Goal: Task Accomplishment & Management: Use online tool/utility

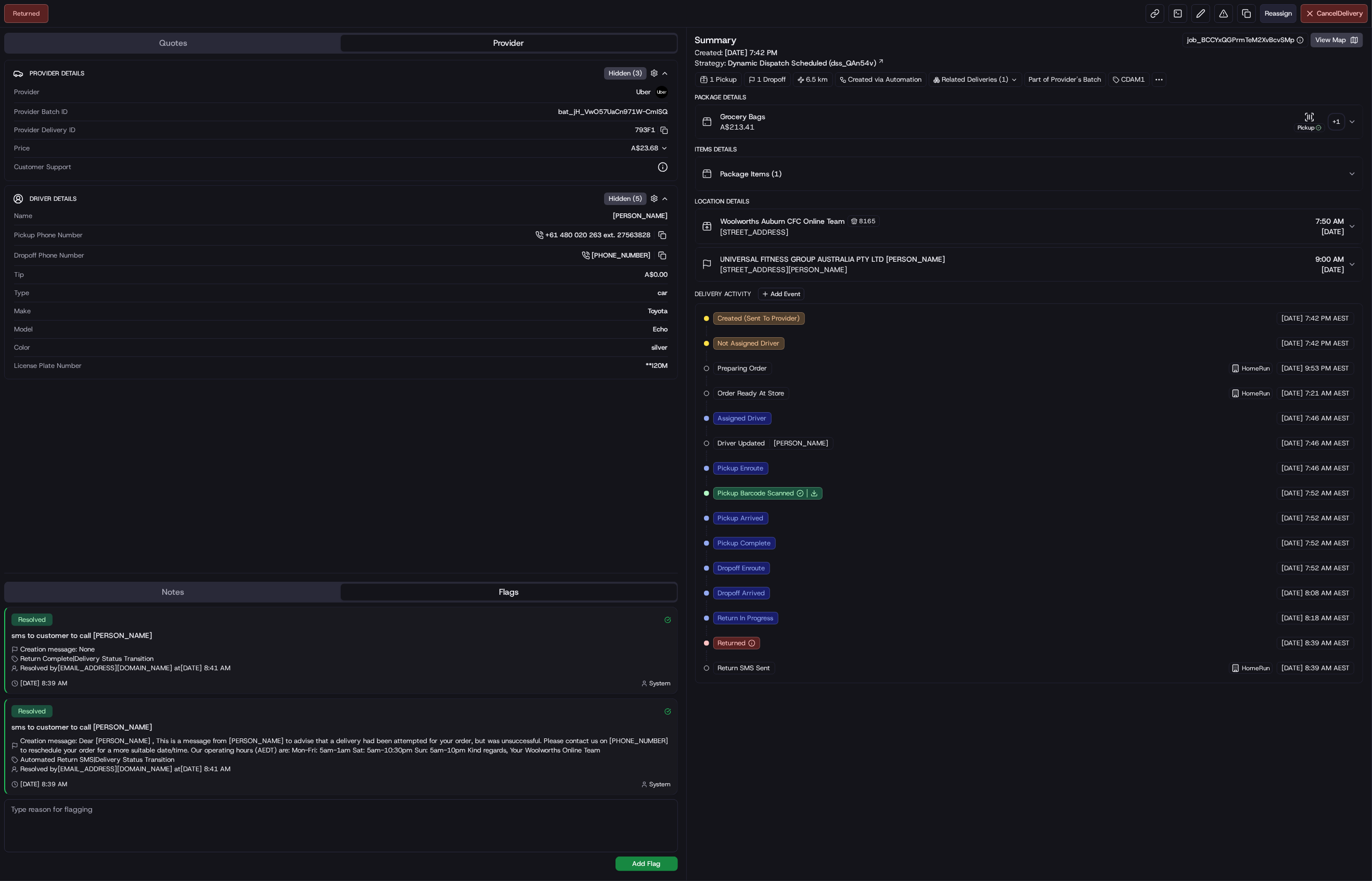
click at [1278, 16] on span "Reassign" at bounding box center [1278, 13] width 27 height 9
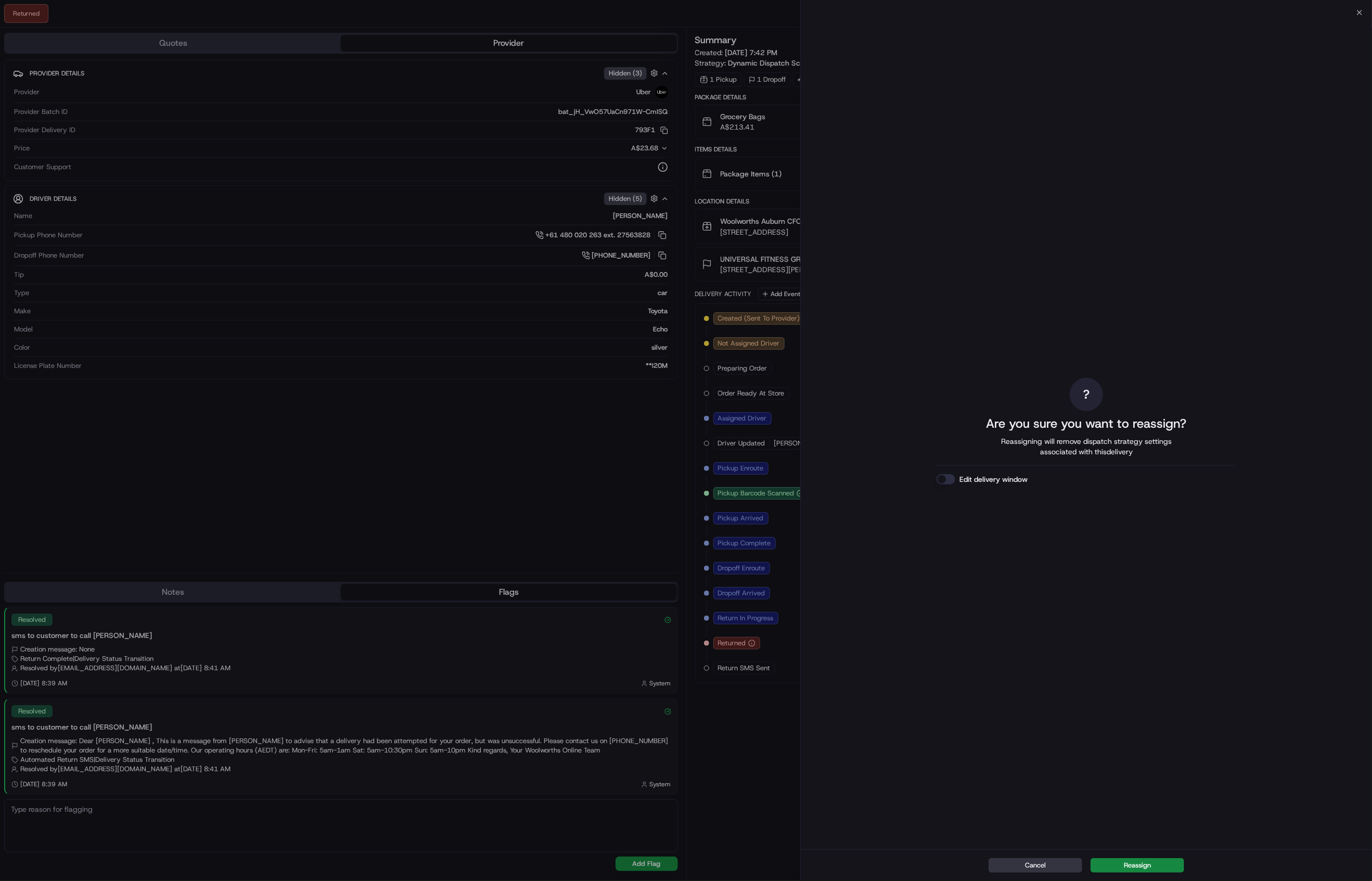
click at [1009, 867] on button "Cancel" at bounding box center [1035, 865] width 93 height 15
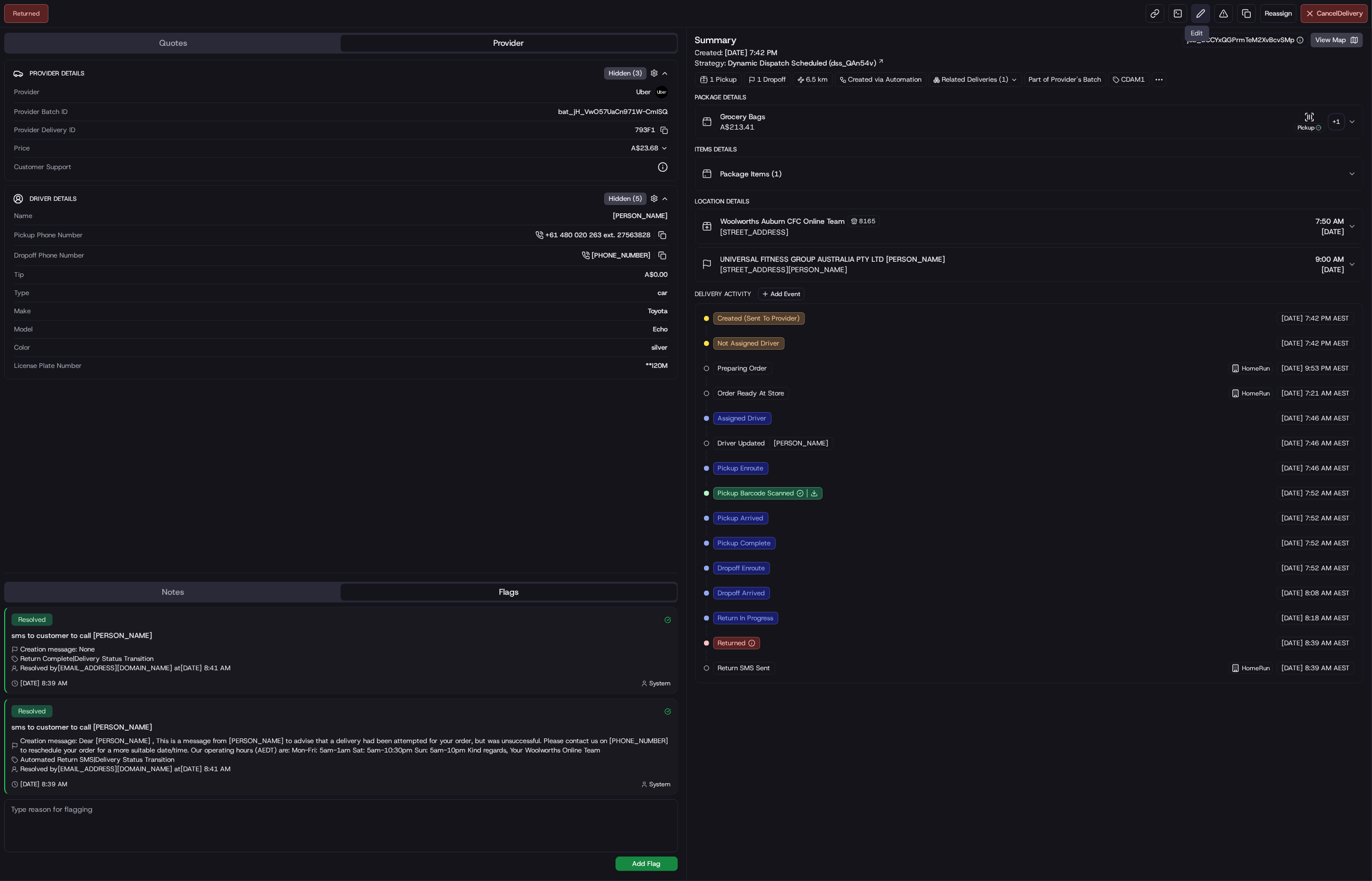
click at [1195, 13] on button at bounding box center [1201, 14] width 19 height 19
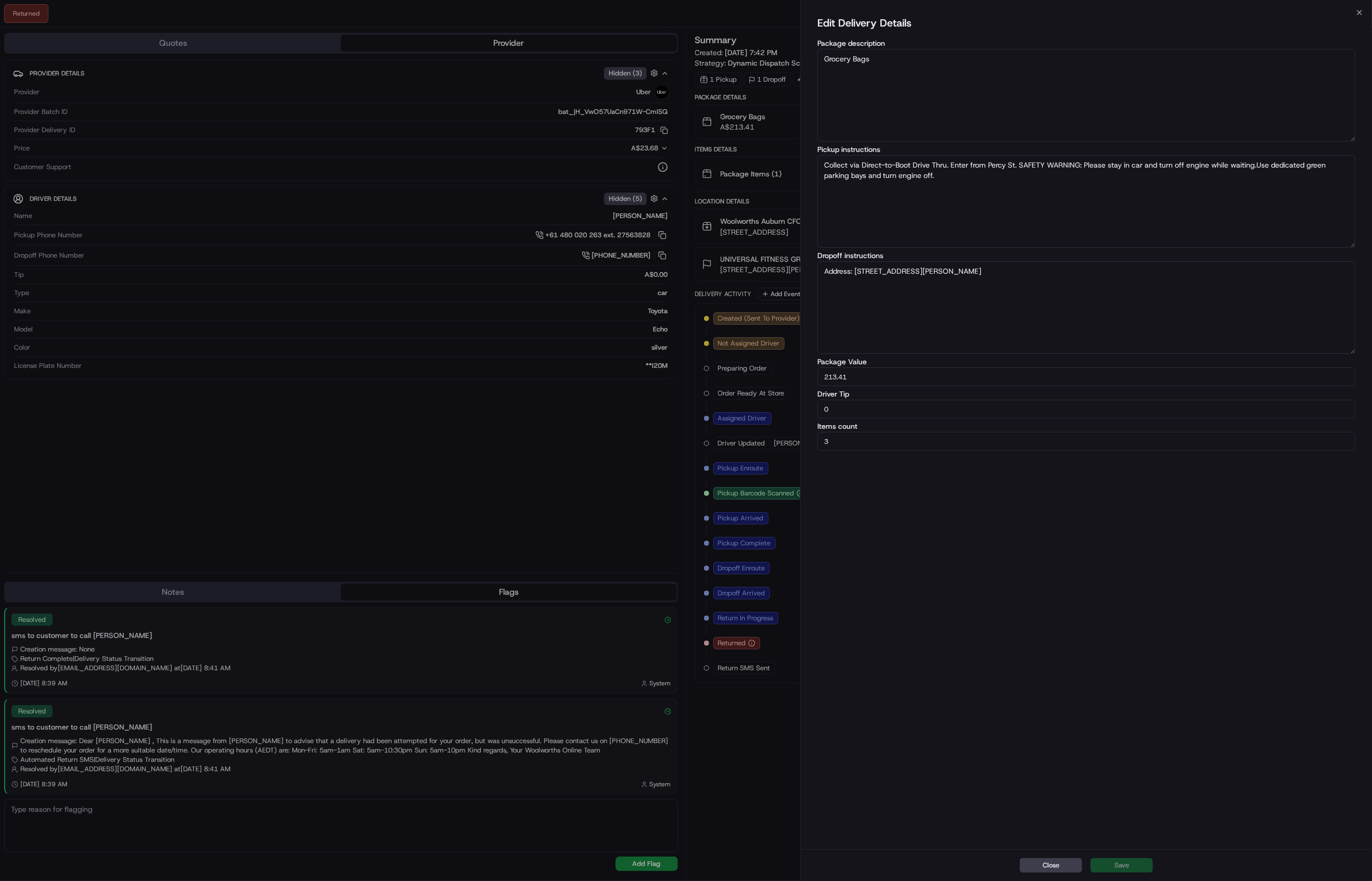
click at [1014, 269] on textarea "Address: [STREET_ADDRESS][PERSON_NAME]" at bounding box center [1086, 307] width 538 height 93
paste textarea "[GEOGRAPHIC_DATA]. loading dock number 4."
type textarea "Address: [STREET_ADDRESS][PERSON_NAME]. [GEOGRAPHIC_DATA]. loading dock number …"
click at [1114, 868] on button "Save" at bounding box center [1121, 865] width 63 height 15
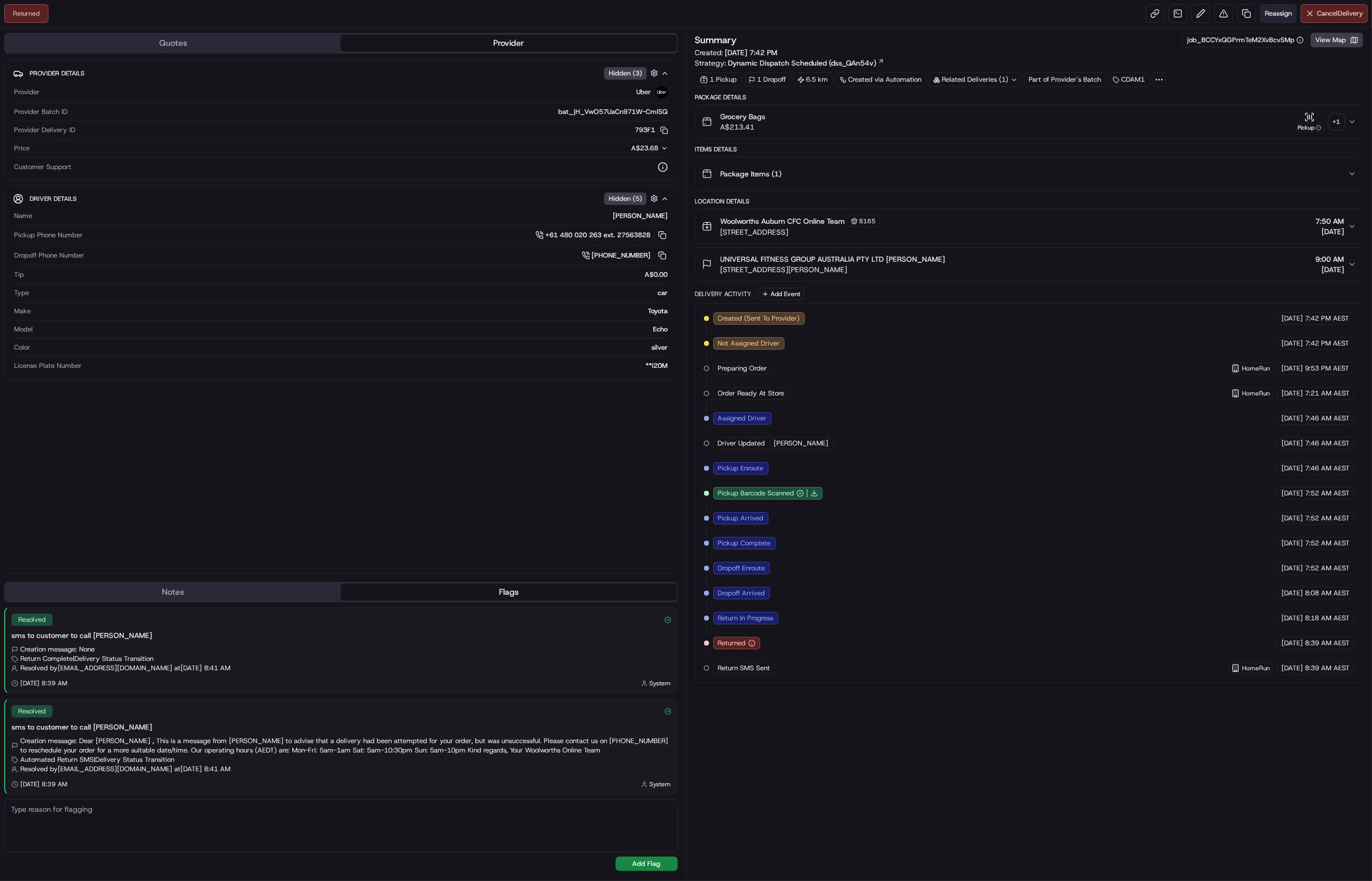
click at [1279, 13] on span "Reassign" at bounding box center [1278, 13] width 27 height 9
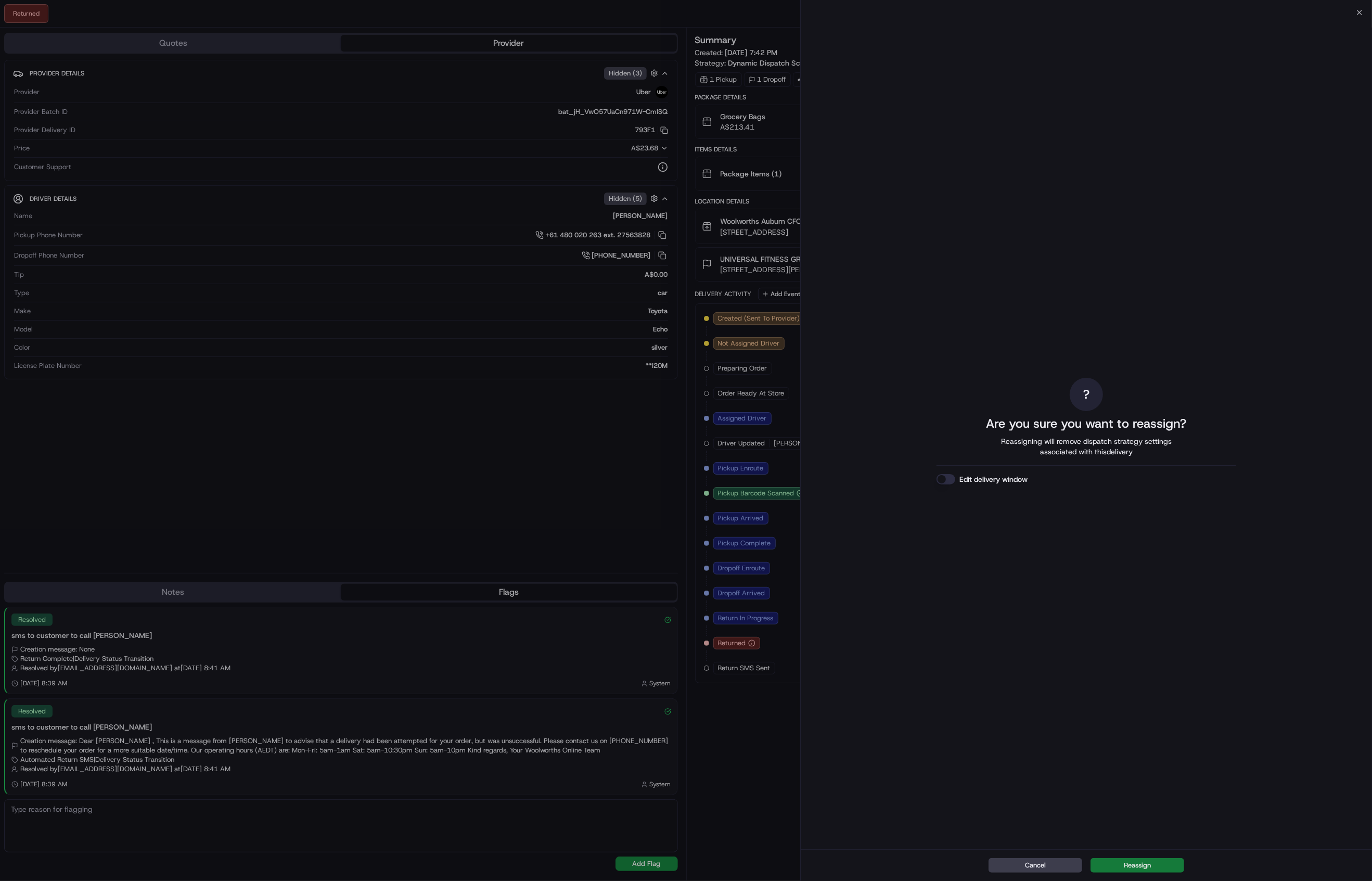
click at [1152, 861] on button "Reassign" at bounding box center [1137, 865] width 93 height 15
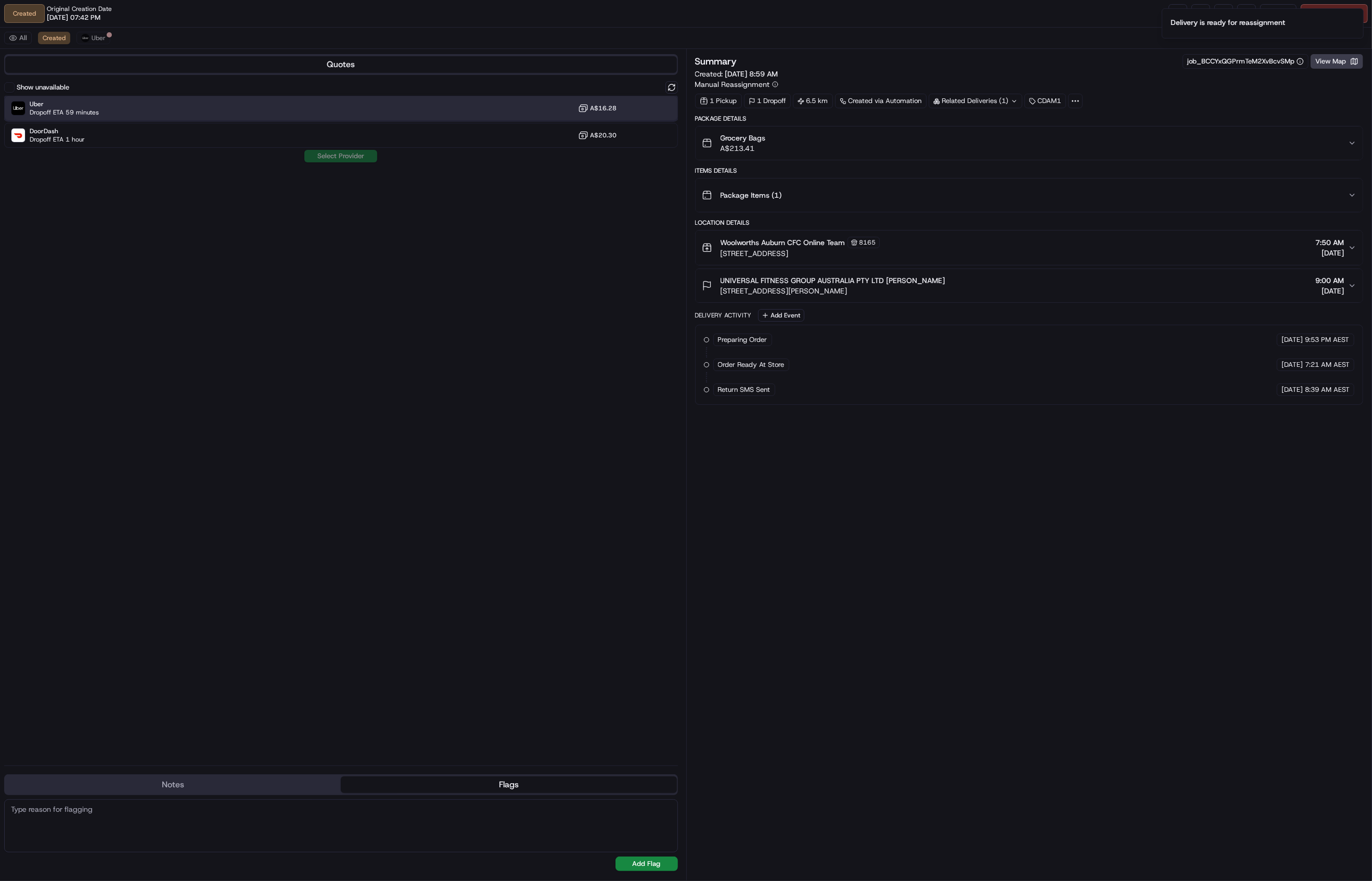
click at [159, 101] on div "Uber Dropoff ETA 59 minutes A$16.28" at bounding box center [341, 109] width 673 height 25
click at [352, 156] on button "Assign Provider" at bounding box center [340, 156] width 74 height 13
